Goal: Book appointment/travel/reservation

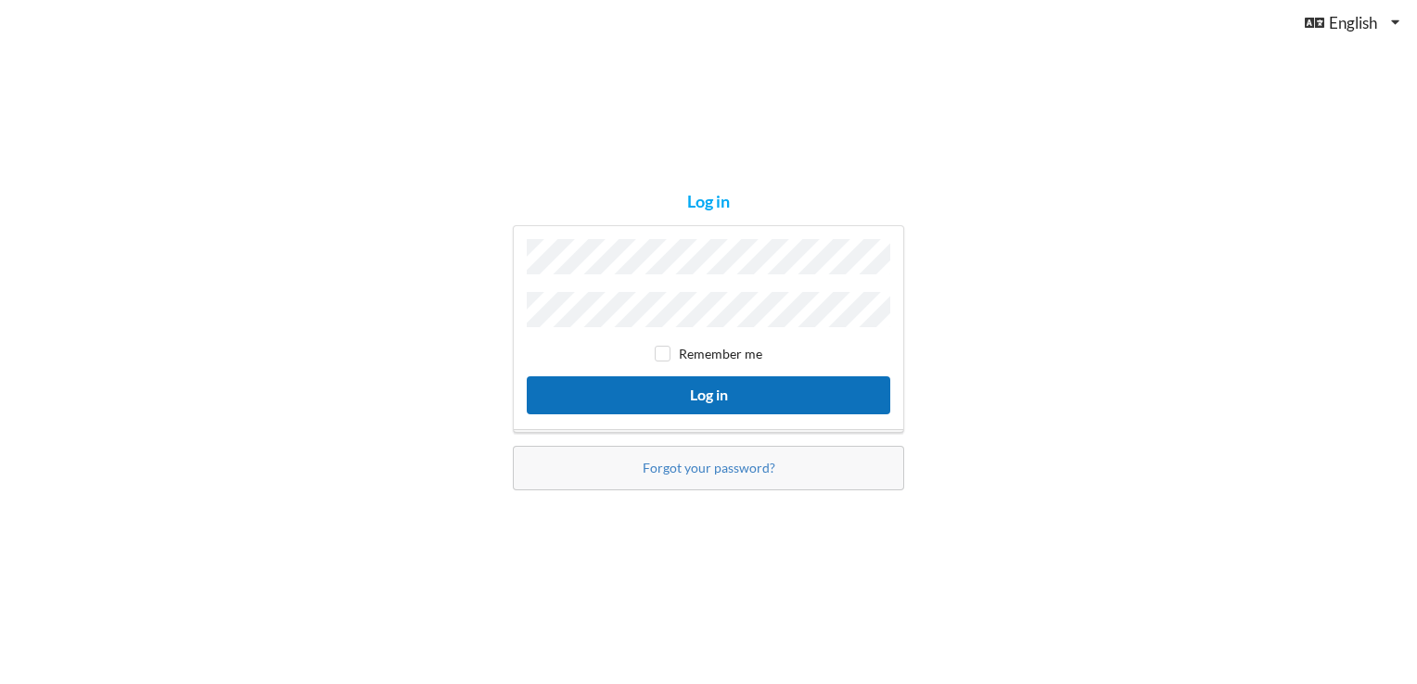
click at [696, 391] on button "Log in" at bounding box center [708, 395] width 363 height 38
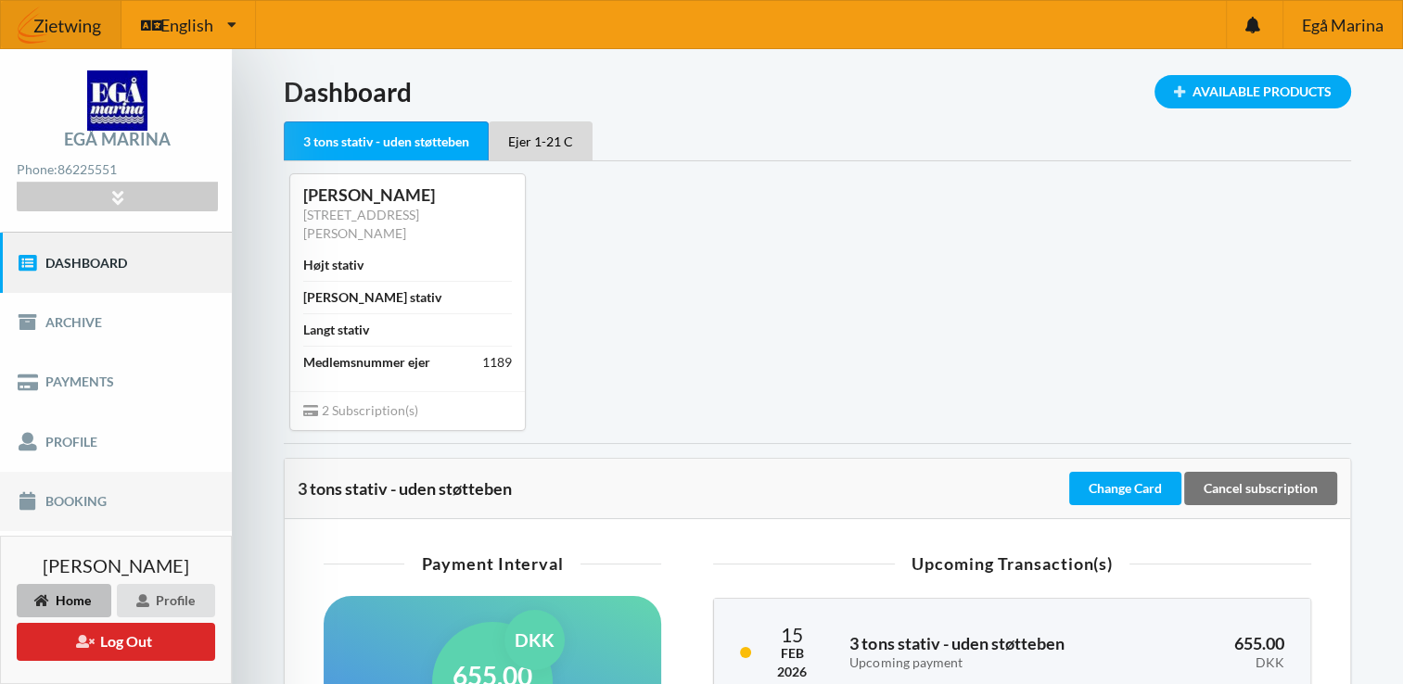
click at [61, 491] on link "Booking" at bounding box center [116, 501] width 232 height 59
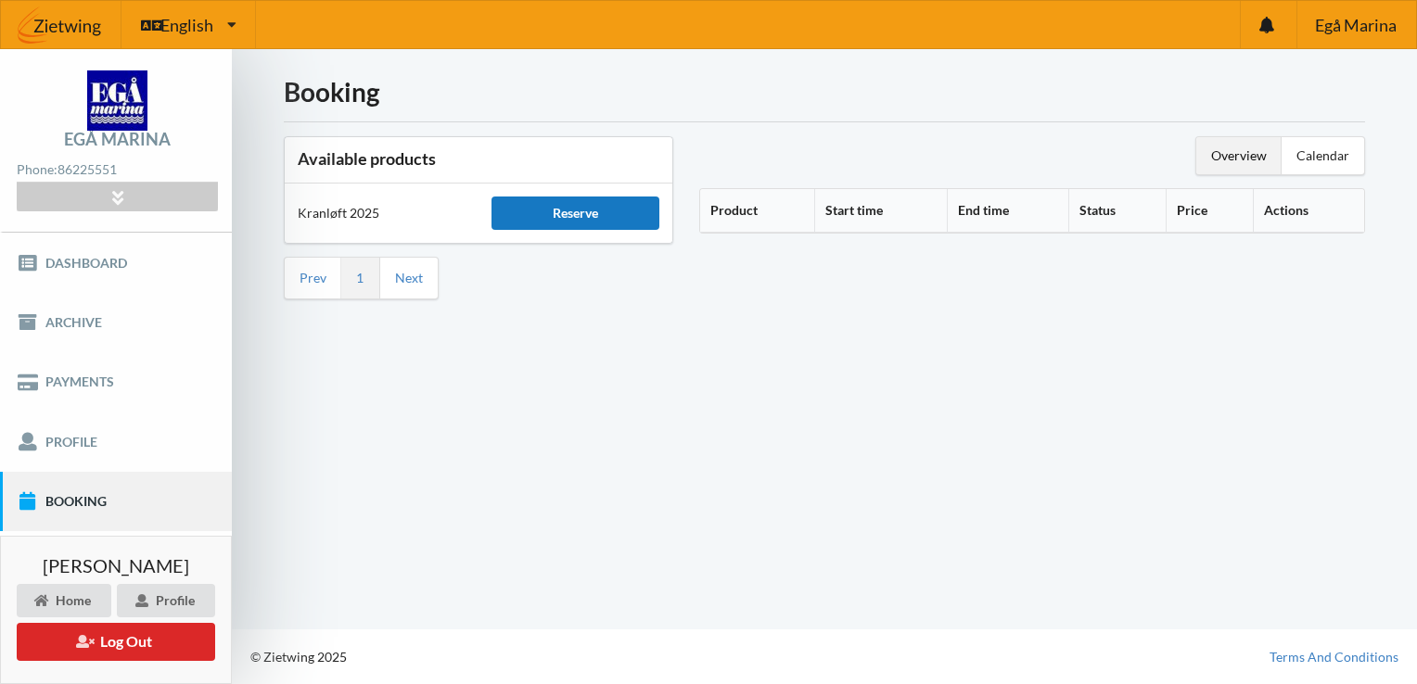
click at [586, 199] on div "Reserve" at bounding box center [575, 213] width 168 height 33
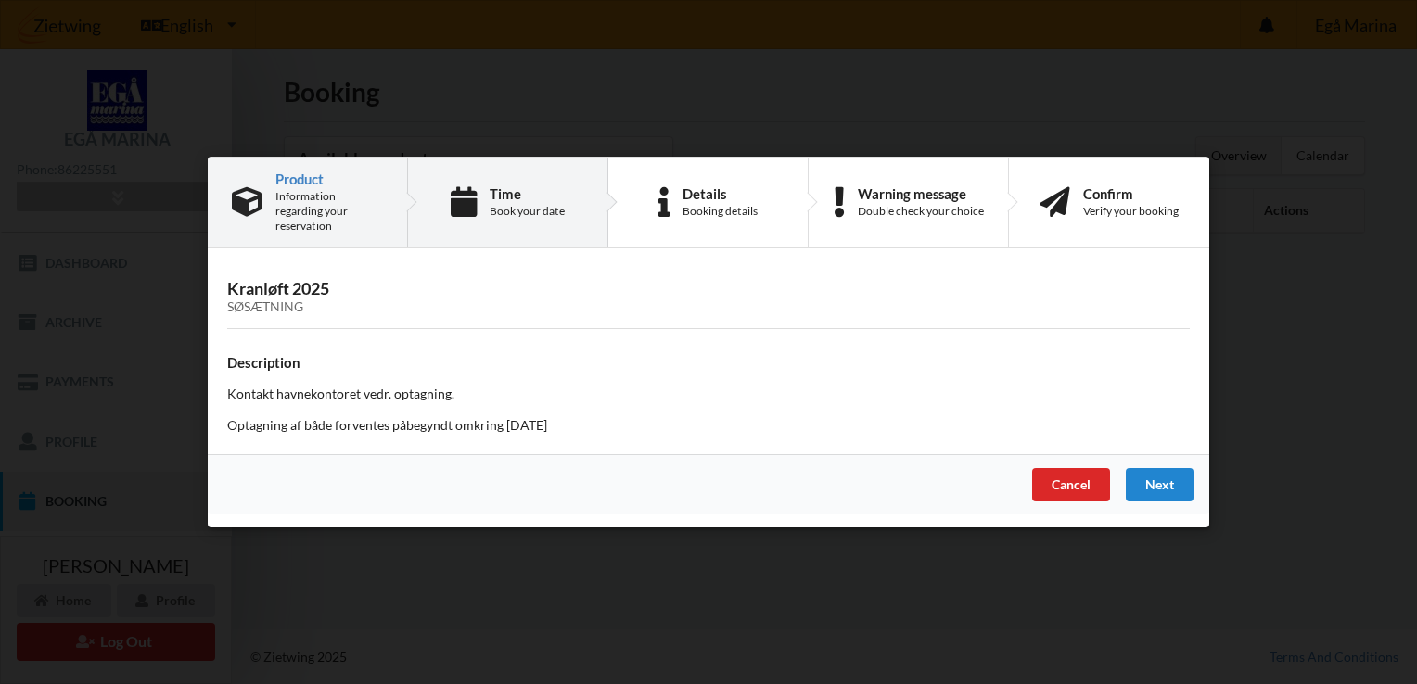
click at [508, 186] on div "Time" at bounding box center [527, 193] width 75 height 15
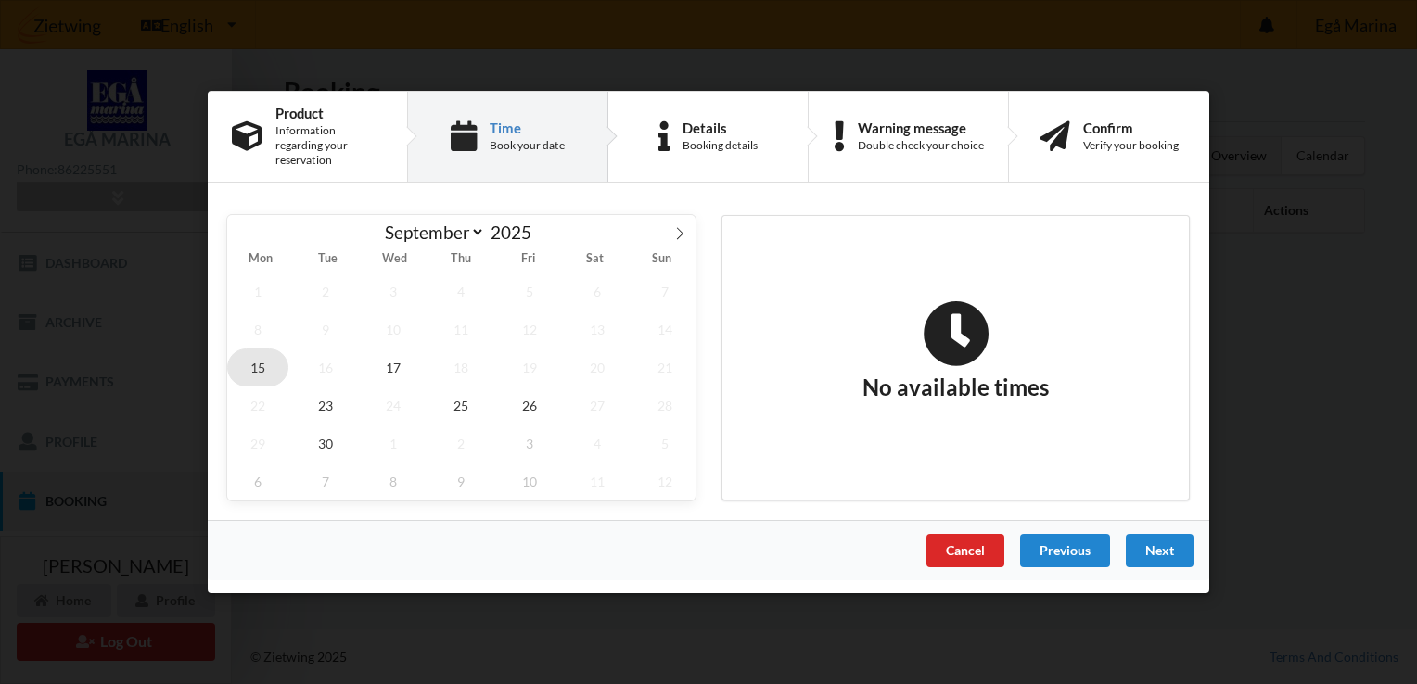
click at [256, 363] on span "15" at bounding box center [257, 368] width 61 height 38
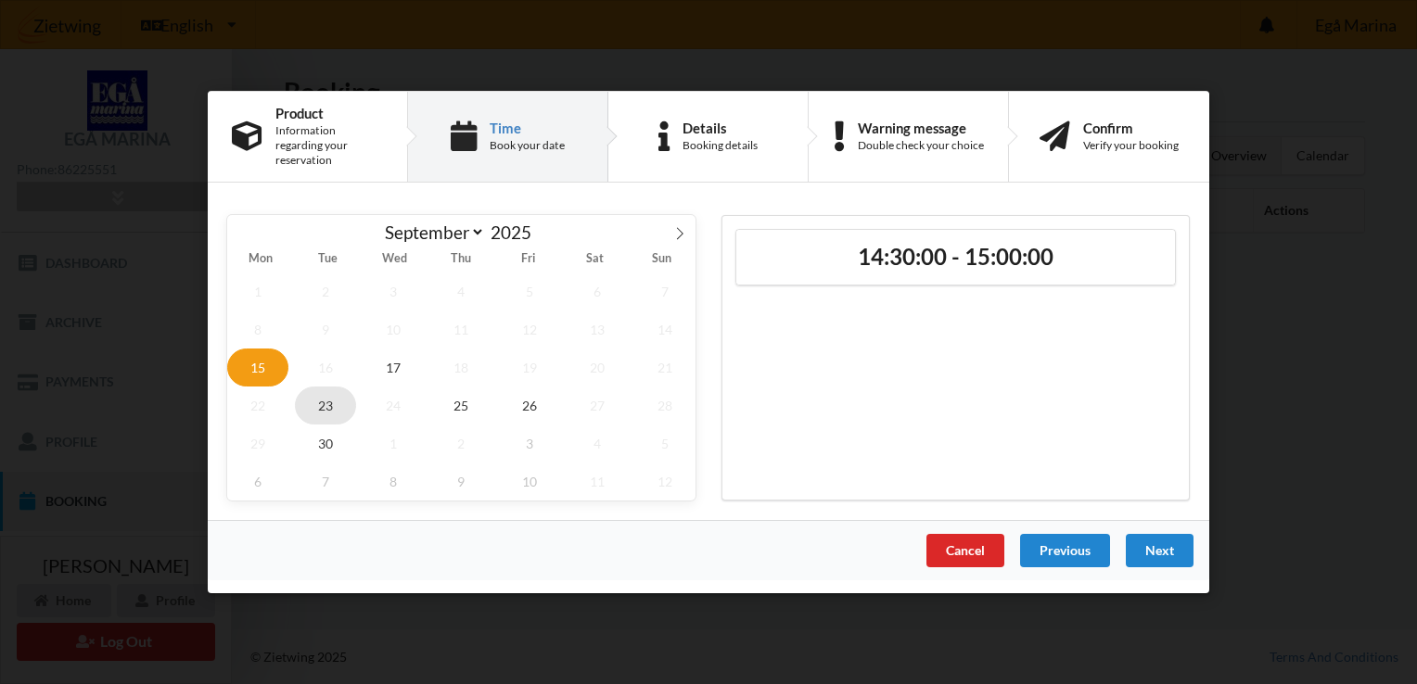
click at [330, 391] on span "23" at bounding box center [325, 406] width 61 height 38
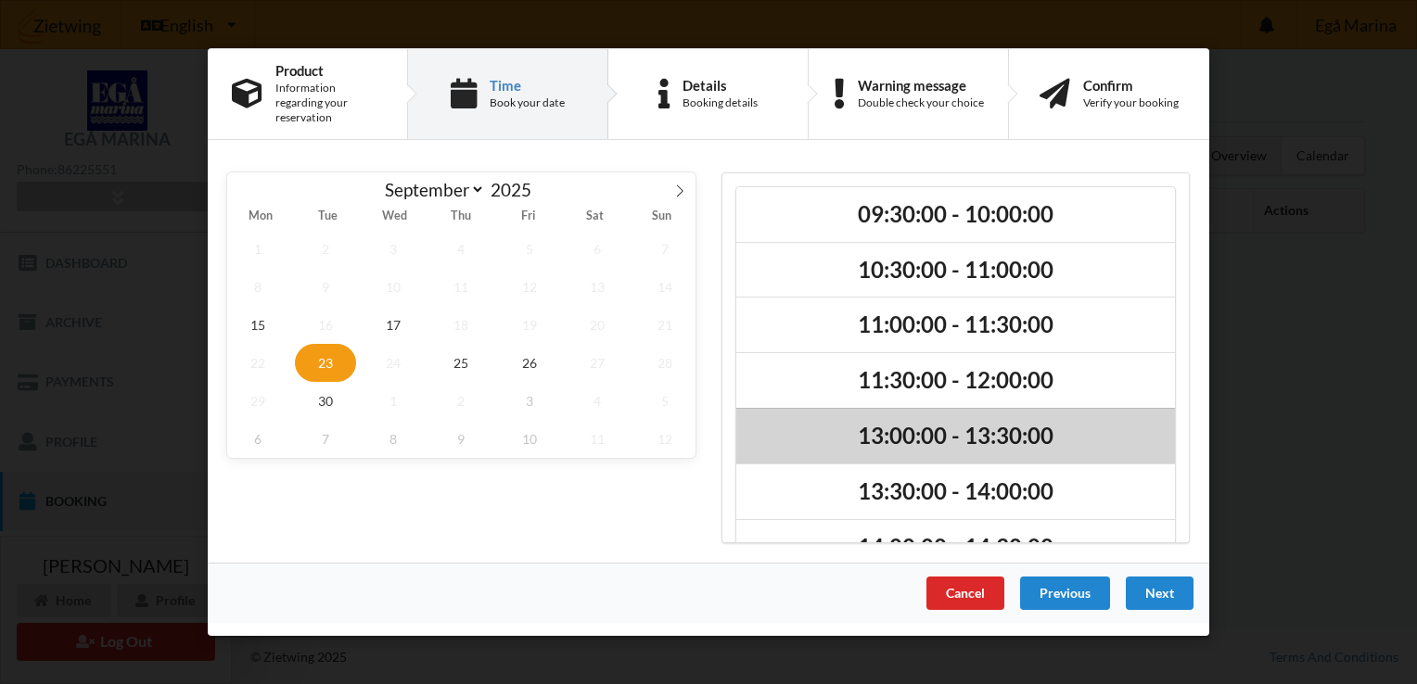
scroll to position [45, 0]
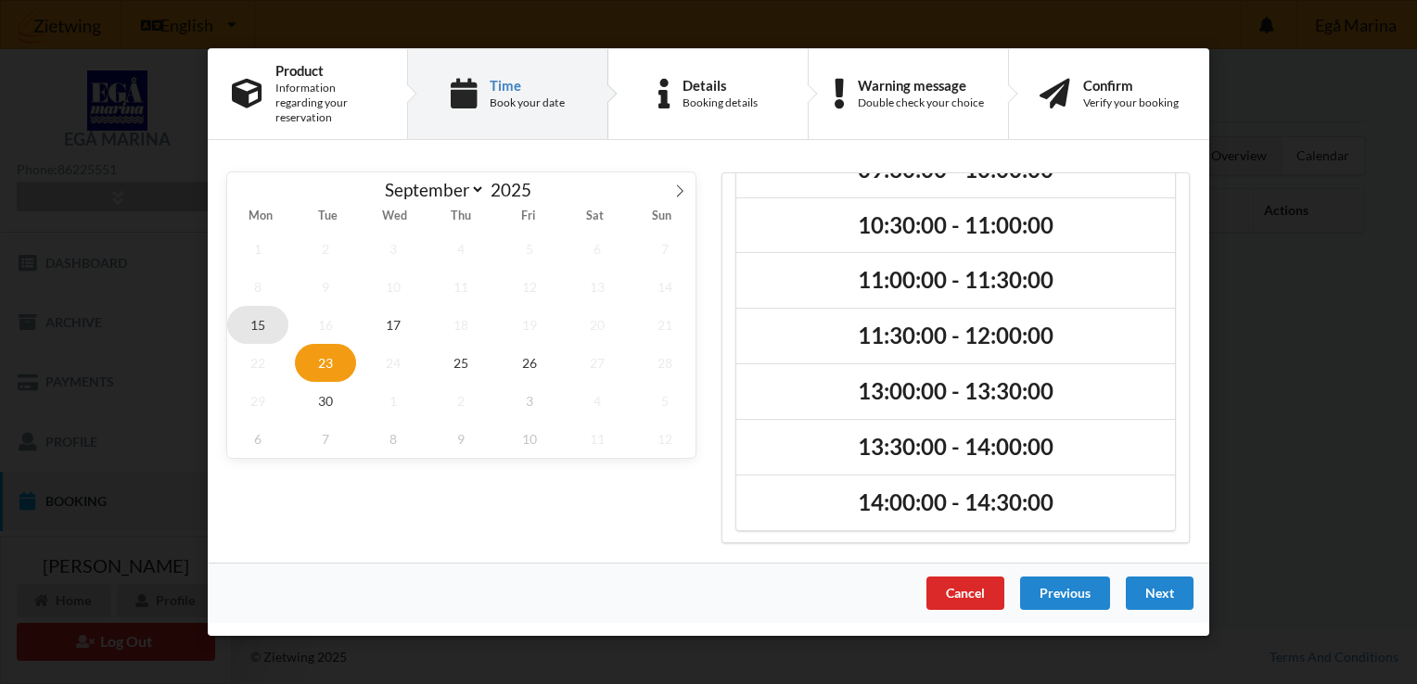
click at [262, 321] on span "15" at bounding box center [257, 325] width 61 height 38
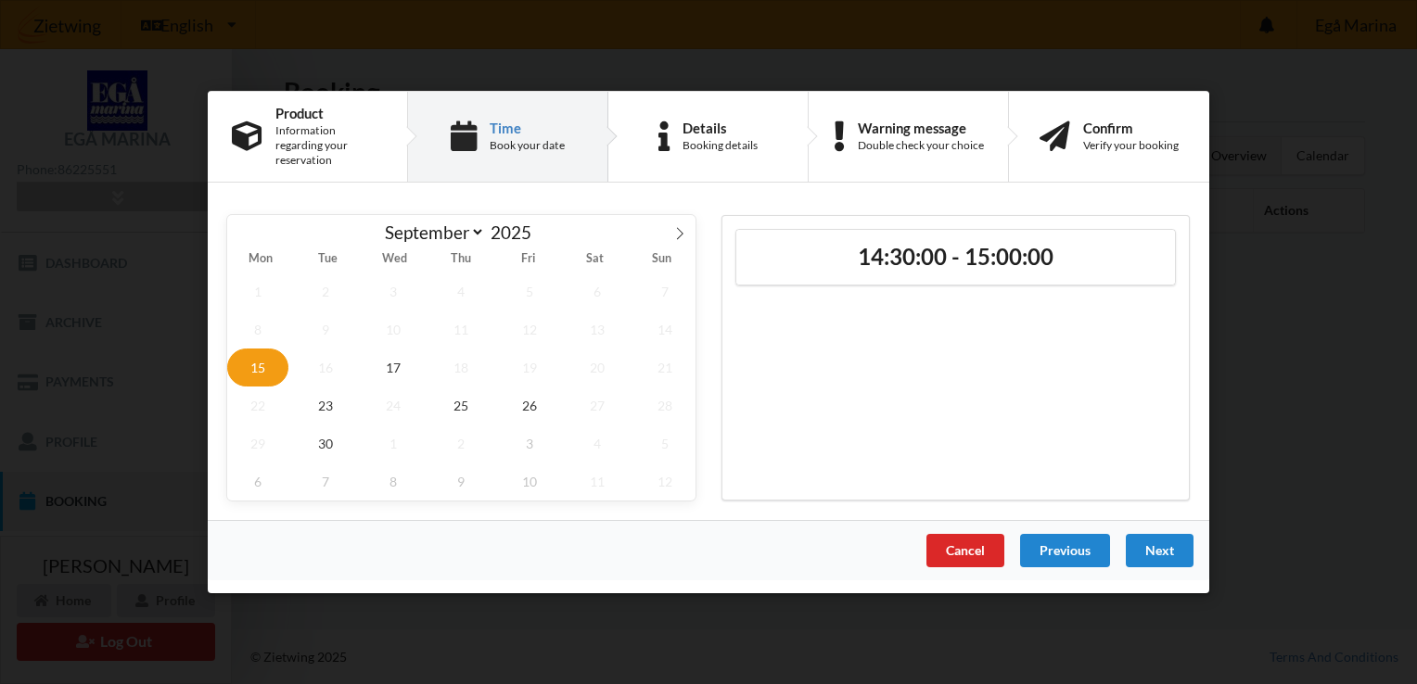
scroll to position [0, 0]
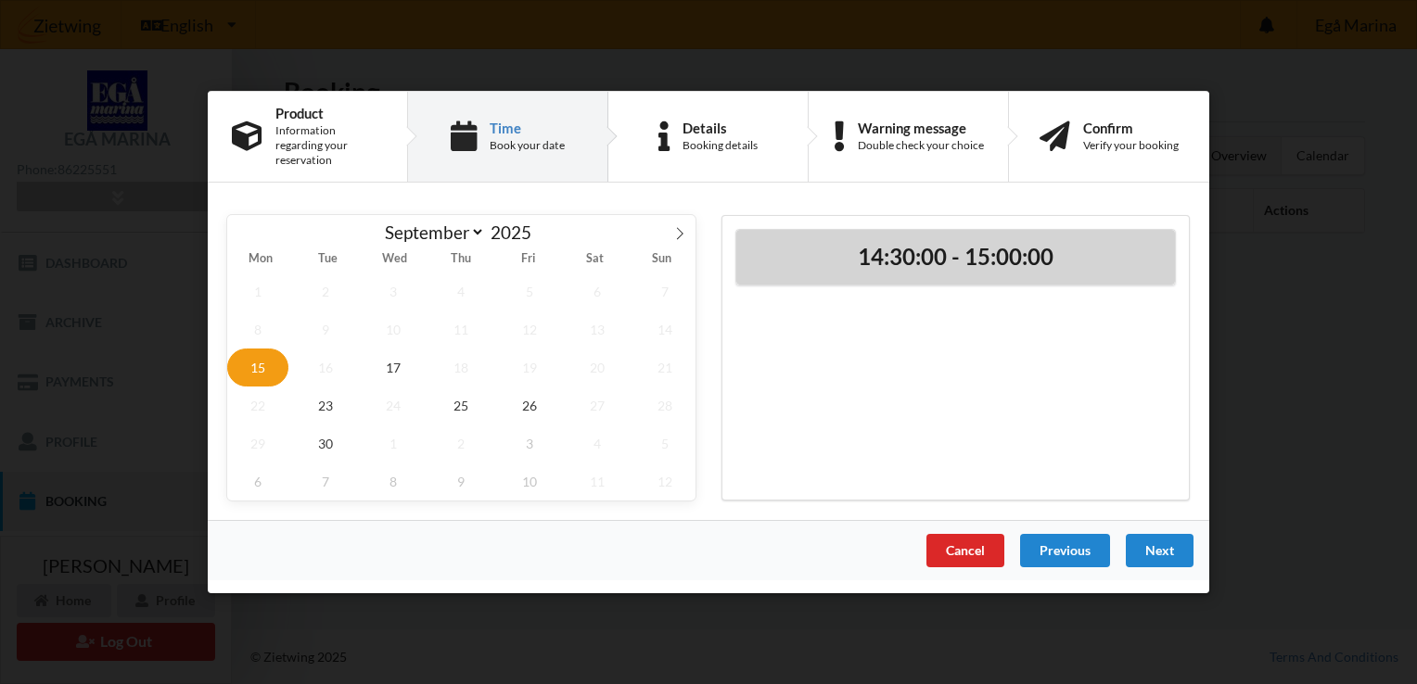
click at [1068, 257] on h2 "14:30:00 - 15:00:00" at bounding box center [955, 257] width 413 height 29
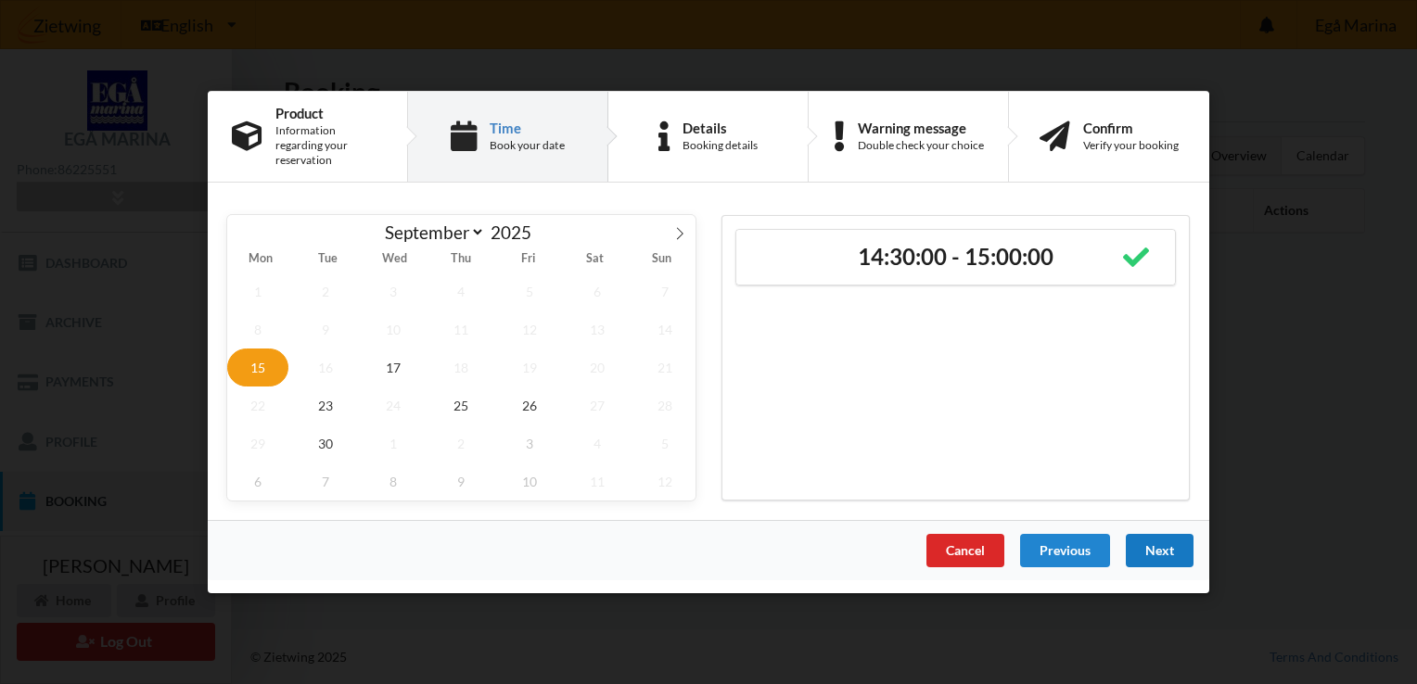
click at [1164, 542] on div "Next" at bounding box center [1160, 550] width 68 height 33
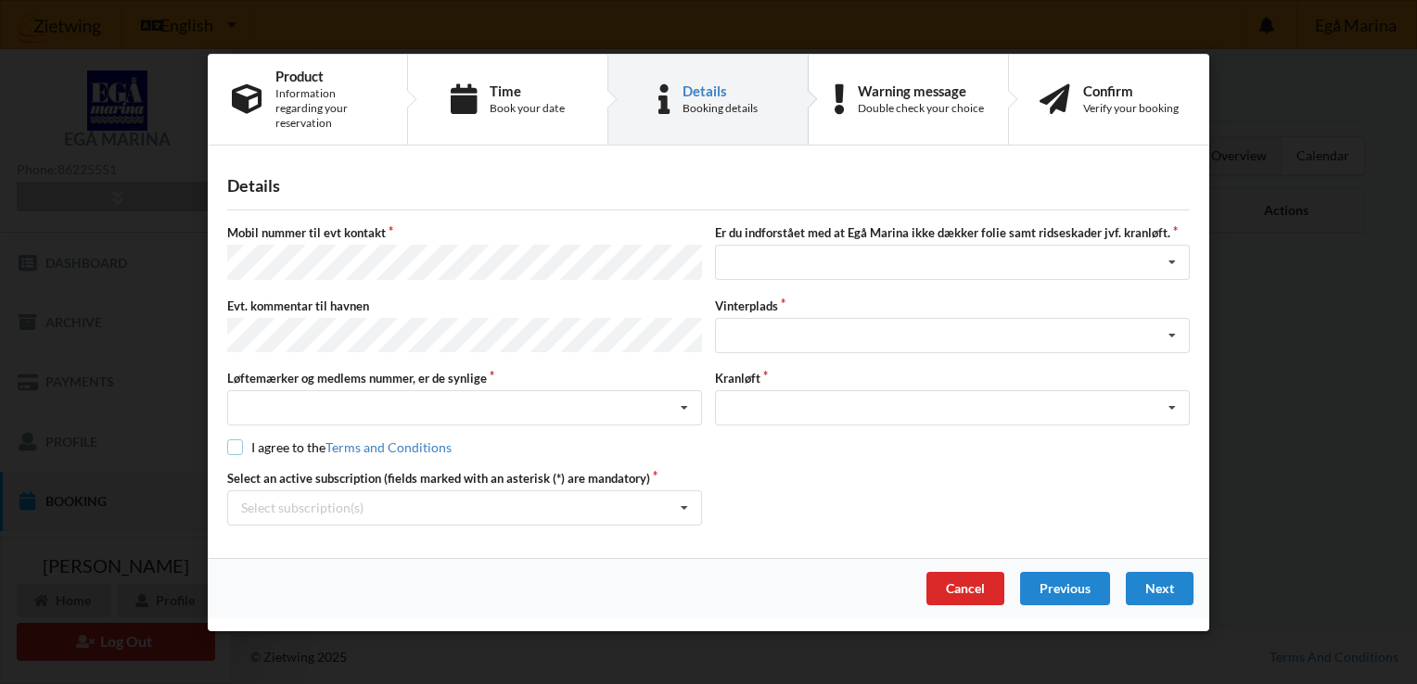
click at [232, 440] on input "checkbox" at bounding box center [235, 448] width 16 height 16
checkbox input "true"
click at [683, 491] on icon at bounding box center [684, 508] width 28 height 34
click at [1179, 325] on icon at bounding box center [1172, 335] width 28 height 34
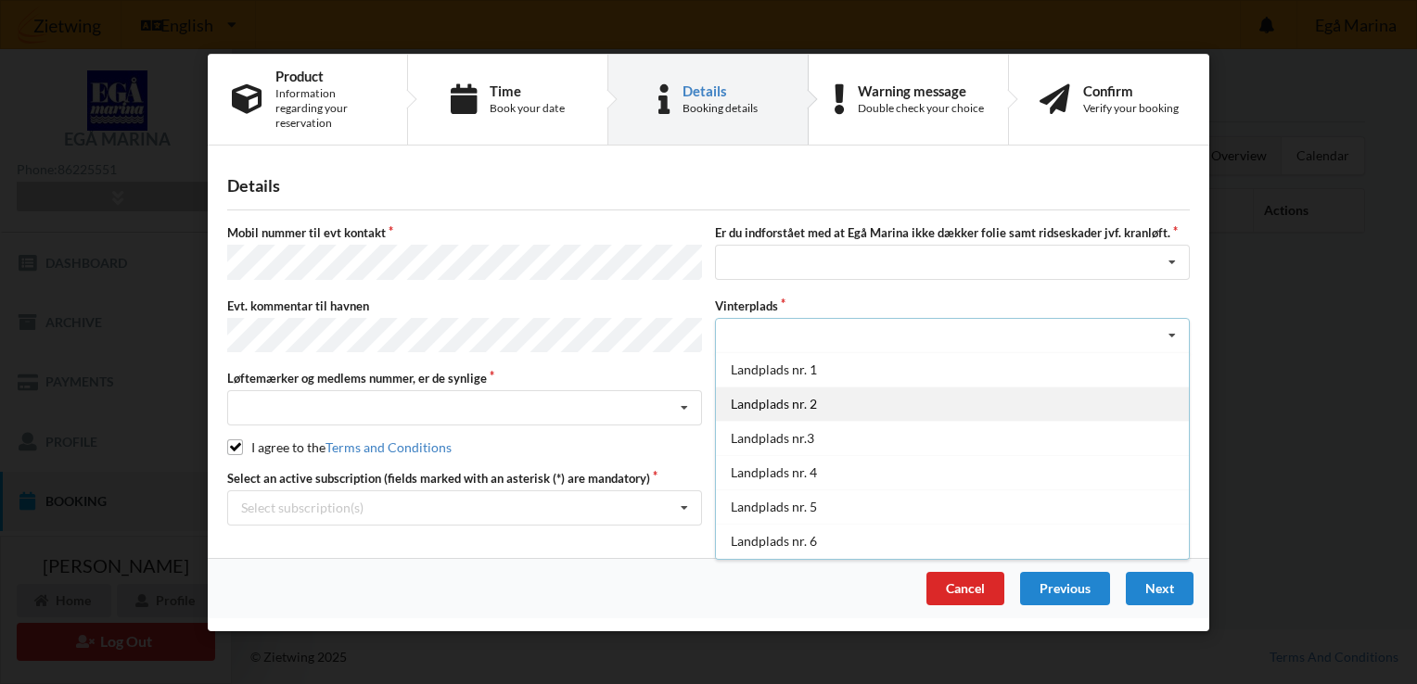
click at [829, 401] on div "Landplads nr. 2" at bounding box center [952, 403] width 473 height 34
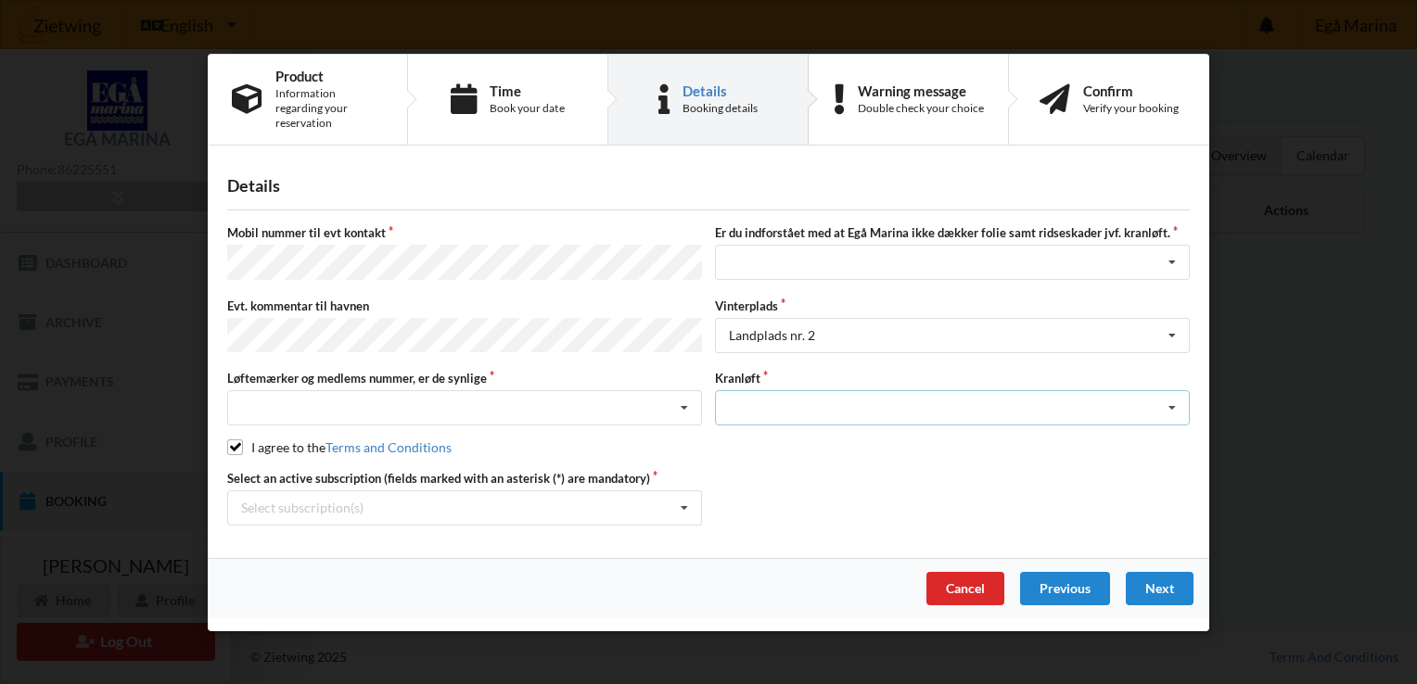
click at [1176, 395] on icon at bounding box center [1172, 408] width 28 height 34
click at [842, 432] on div "Optagning" at bounding box center [952, 442] width 473 height 34
click at [821, 253] on div "Jeg har tæpper med og tager selv ansvaret for eventuelle folie samt ridseskader…" at bounding box center [952, 262] width 475 height 35
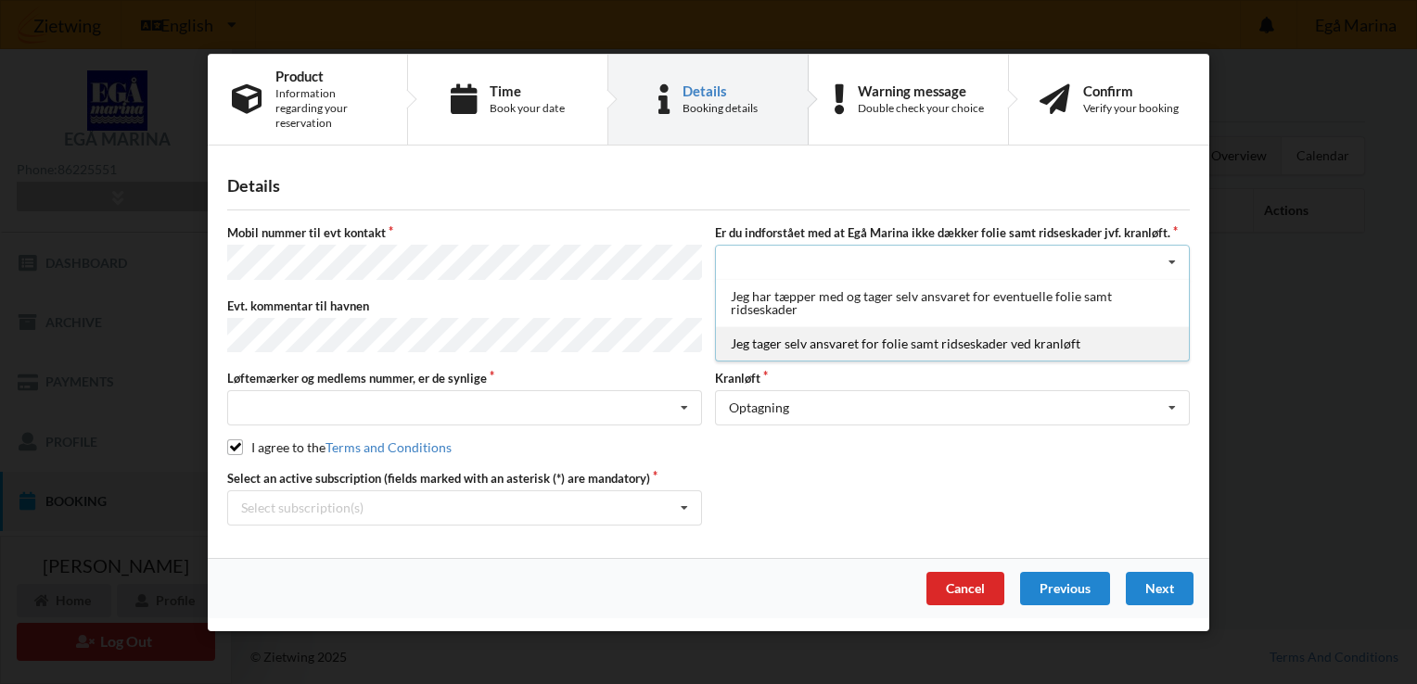
click at [776, 344] on div "Jeg tager selv ansvaret for folie samt ridseskader ved kranløft" at bounding box center [952, 343] width 473 height 34
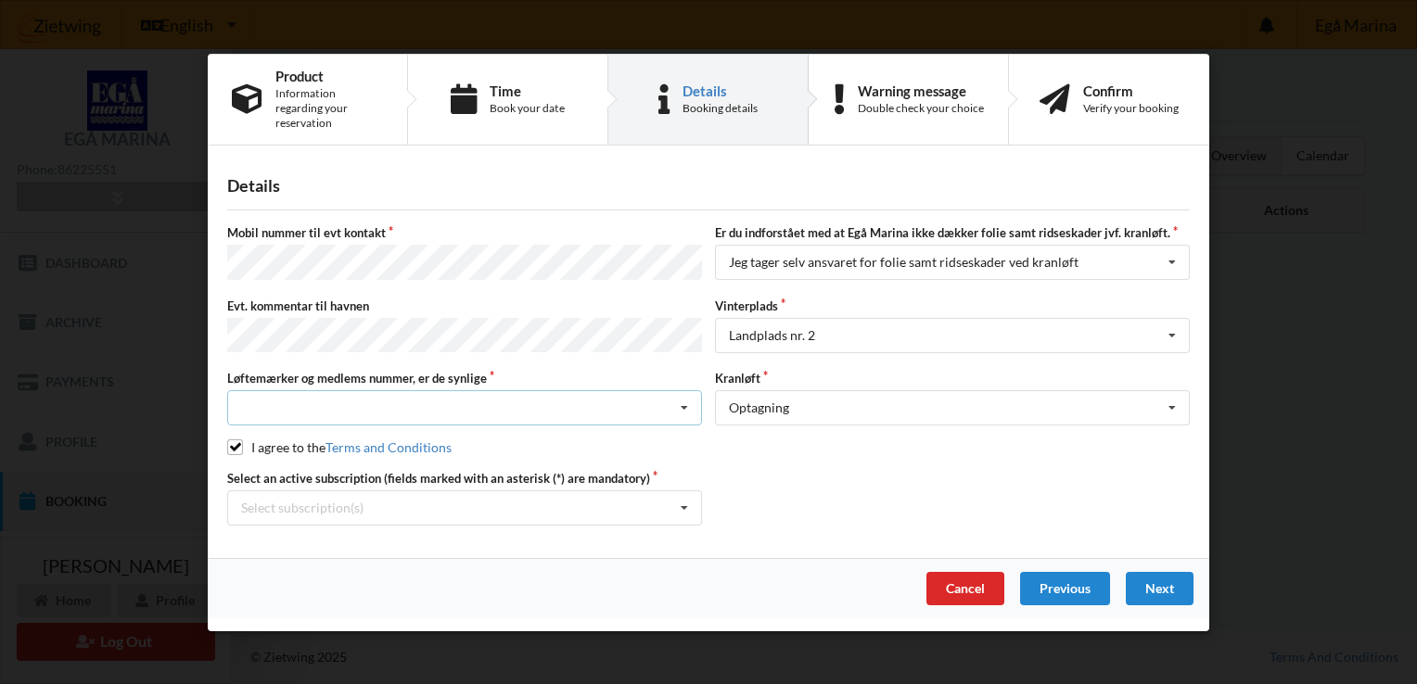
click at [680, 391] on icon at bounding box center [684, 408] width 28 height 34
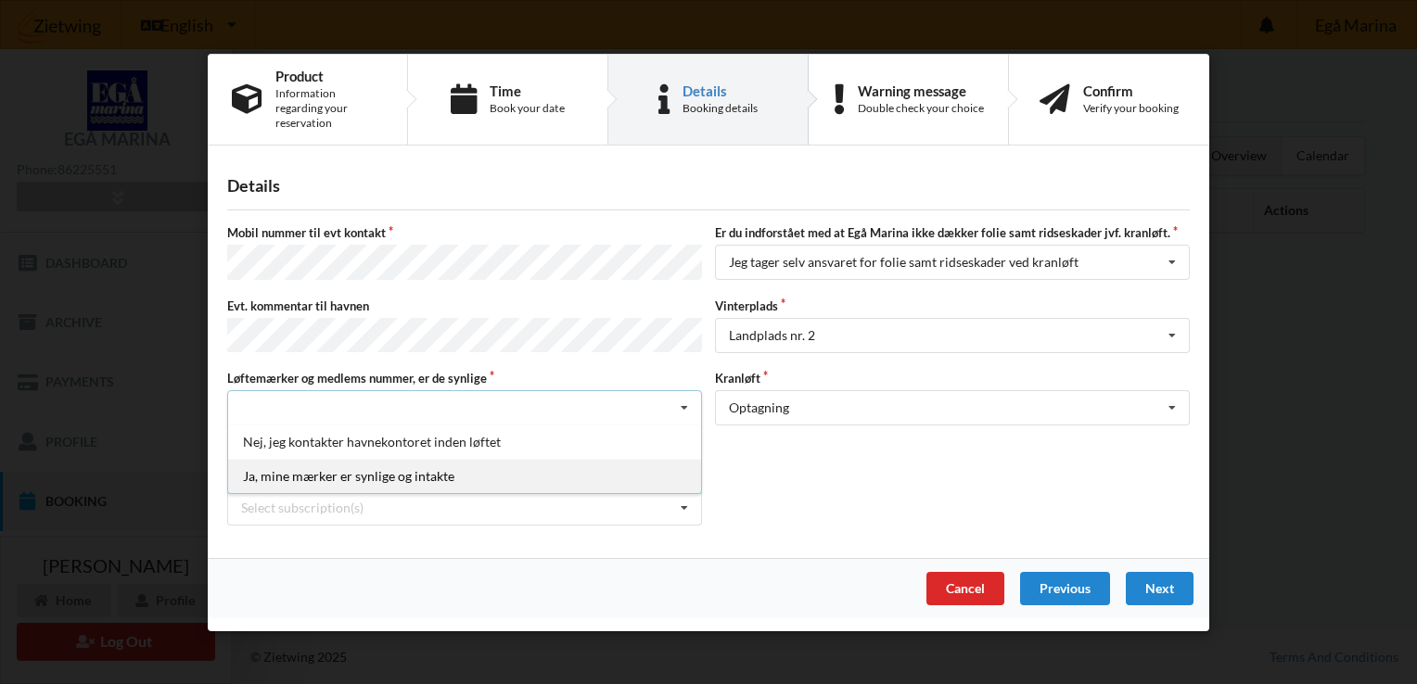
click at [371, 461] on div "Ja, mine mærker er synlige og intakte" at bounding box center [464, 476] width 473 height 34
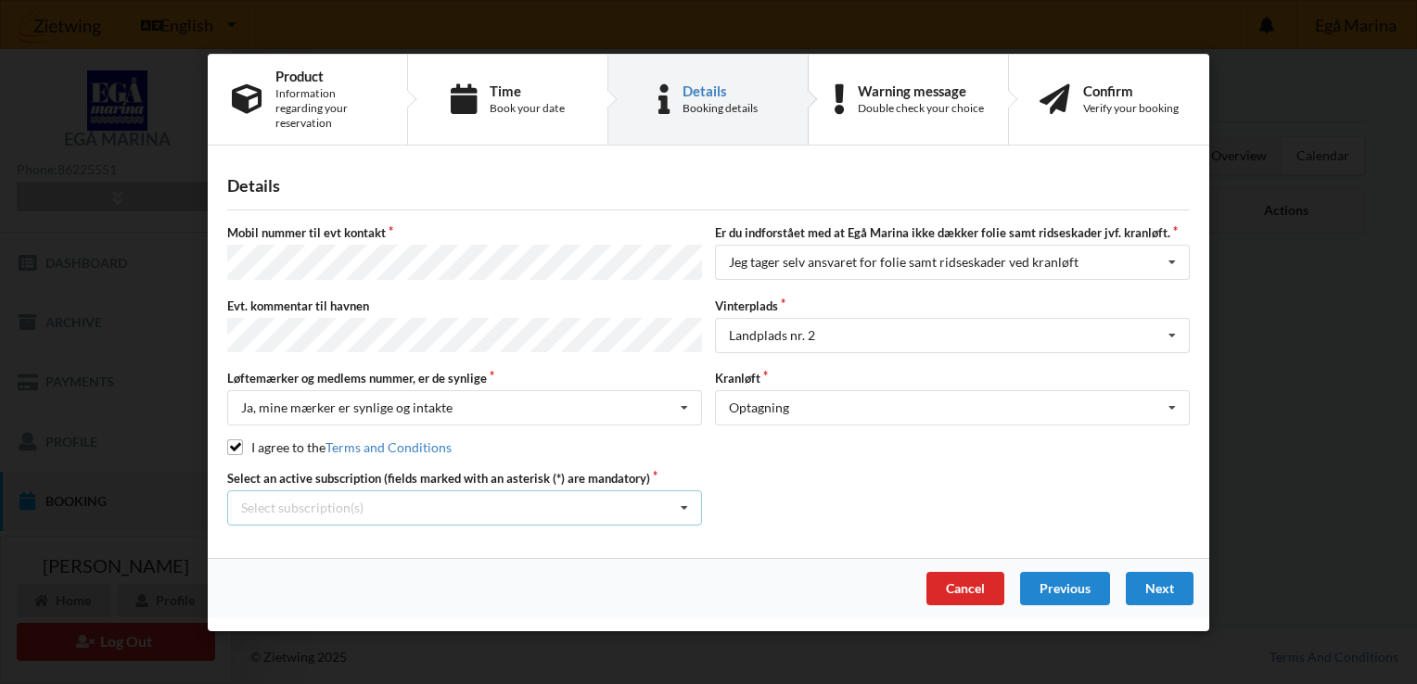
click at [691, 495] on icon at bounding box center [684, 508] width 28 height 34
click at [312, 532] on div "* Ejer 1-21 C" at bounding box center [464, 542] width 473 height 34
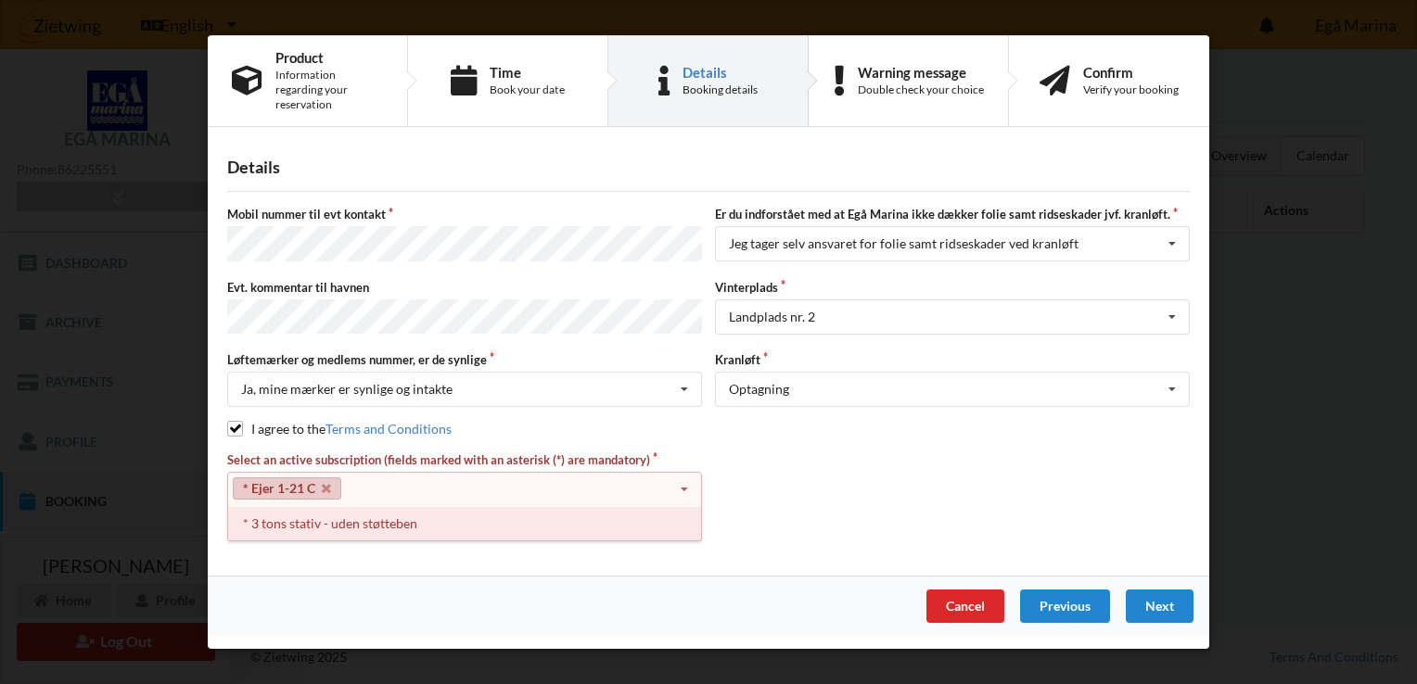
click at [411, 509] on div "* 3 tons stativ - uden støtteben" at bounding box center [464, 523] width 473 height 34
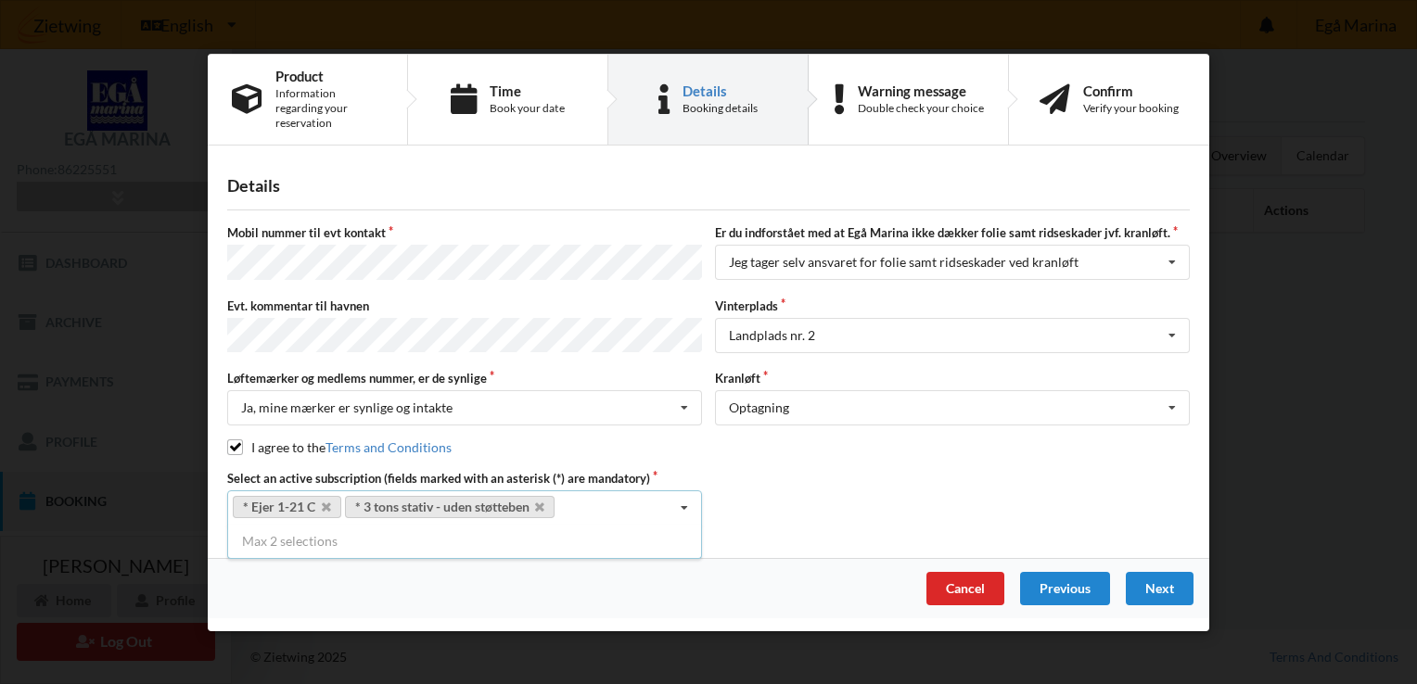
click at [292, 530] on div "Max 2 selections" at bounding box center [464, 541] width 475 height 33
click at [775, 509] on div "Select an active subscription (fields marked with an asterisk (*) are mandatory…" at bounding box center [708, 497] width 975 height 56
click at [816, 439] on div "I agree to the Terms and Conditions" at bounding box center [708, 448] width 962 height 19
click at [1183, 580] on div "Next" at bounding box center [1160, 588] width 68 height 33
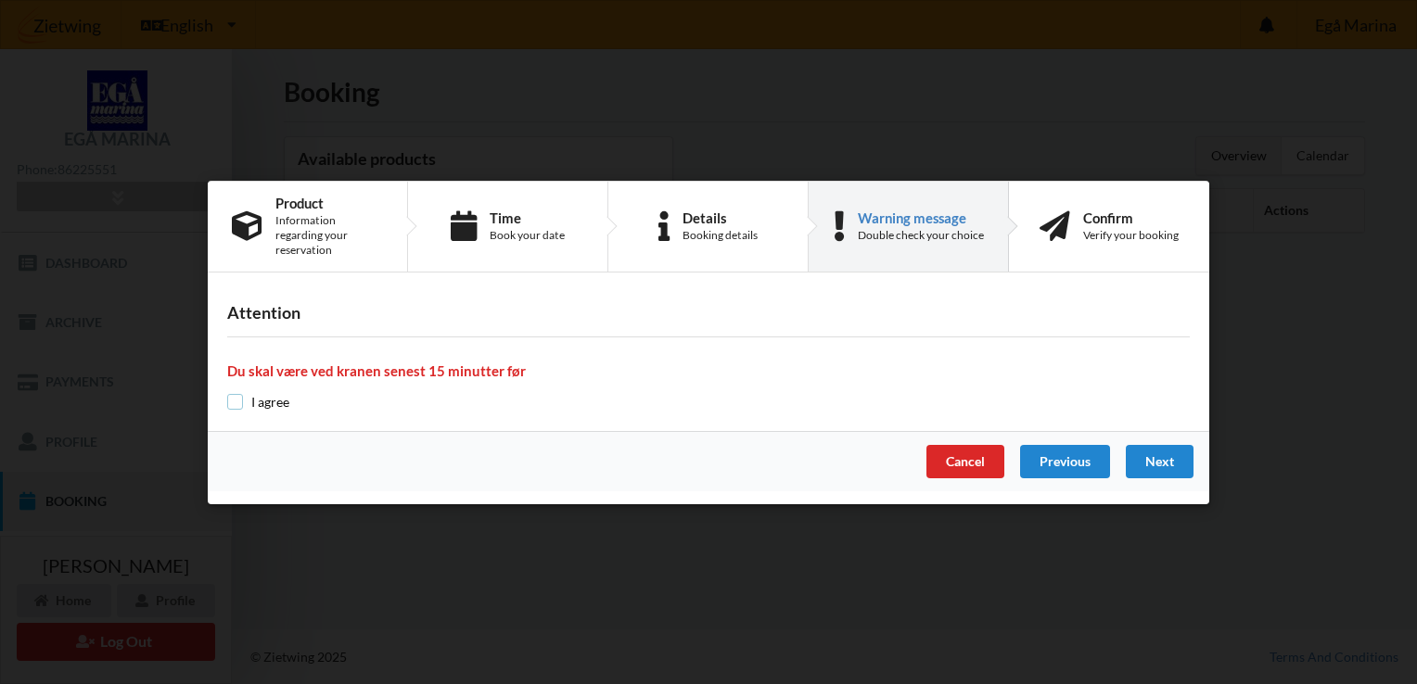
click at [238, 394] on input "checkbox" at bounding box center [235, 402] width 16 height 16
checkbox input "true"
click at [1166, 456] on div "Next" at bounding box center [1160, 461] width 68 height 33
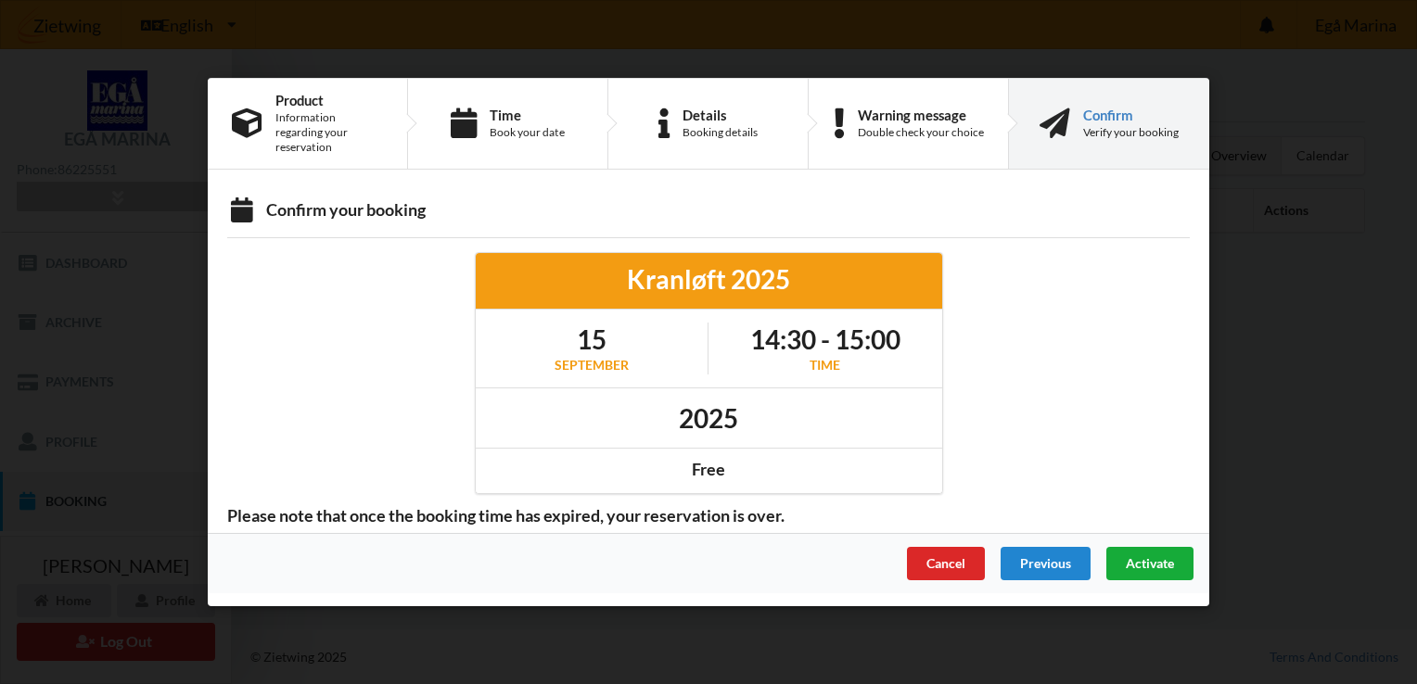
click at [1166, 560] on span "Activate" at bounding box center [1150, 563] width 48 height 16
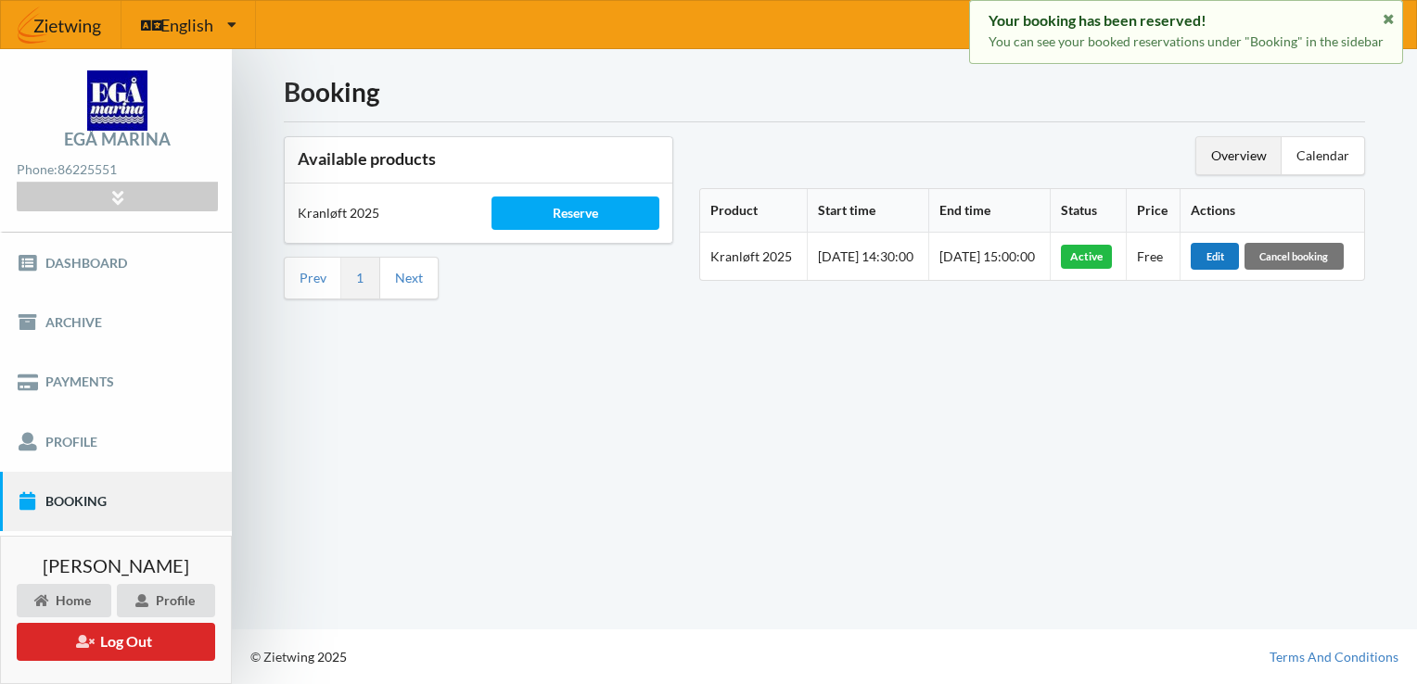
click at [1239, 248] on div "Edit" at bounding box center [1215, 256] width 48 height 26
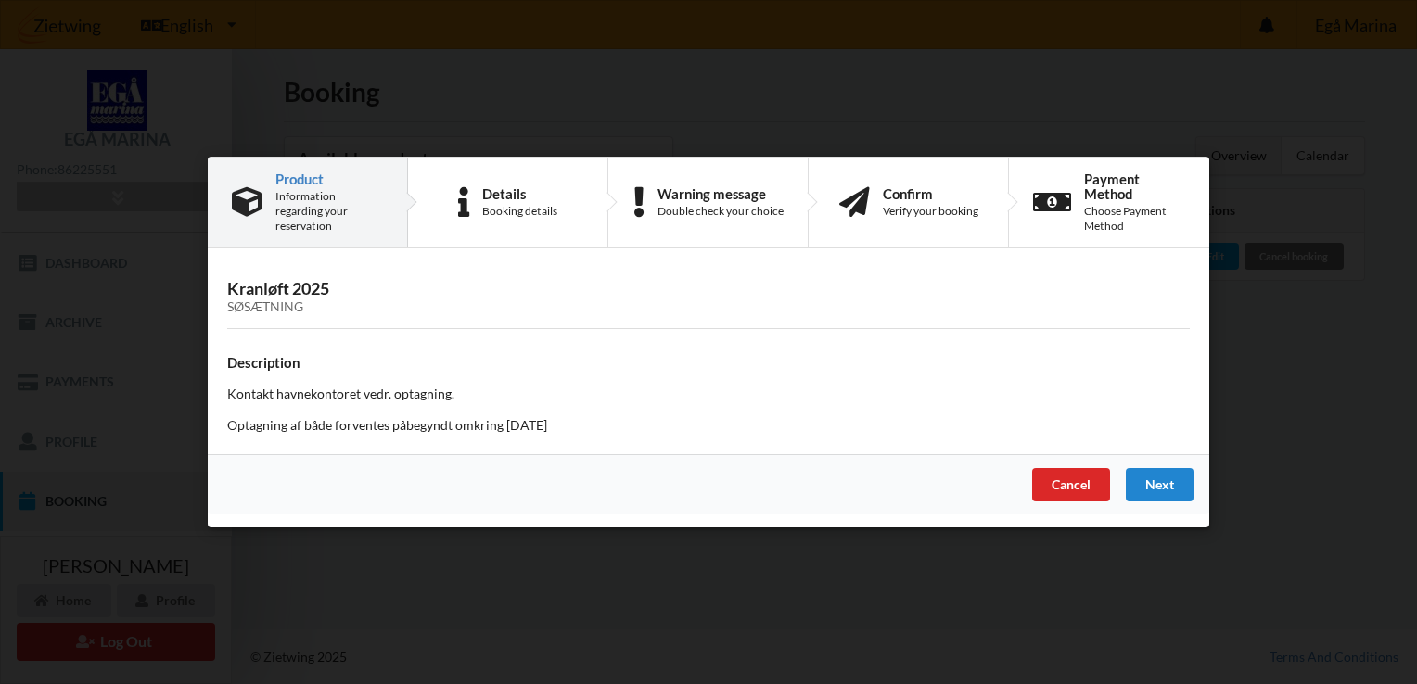
click at [1242, 430] on div "Handelsbetingelser Ved at benytte dig af Virksomhedens juridiske navn services …" at bounding box center [708, 342] width 1417 height 684
